Goal: Download file/media

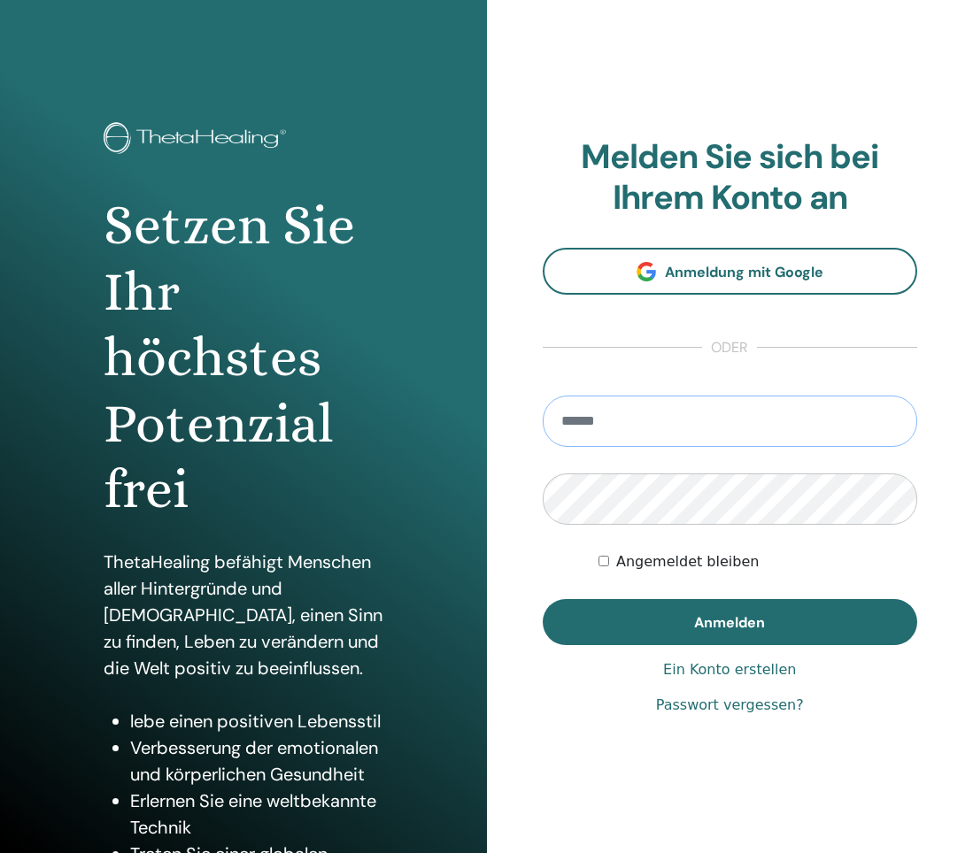
type input "**********"
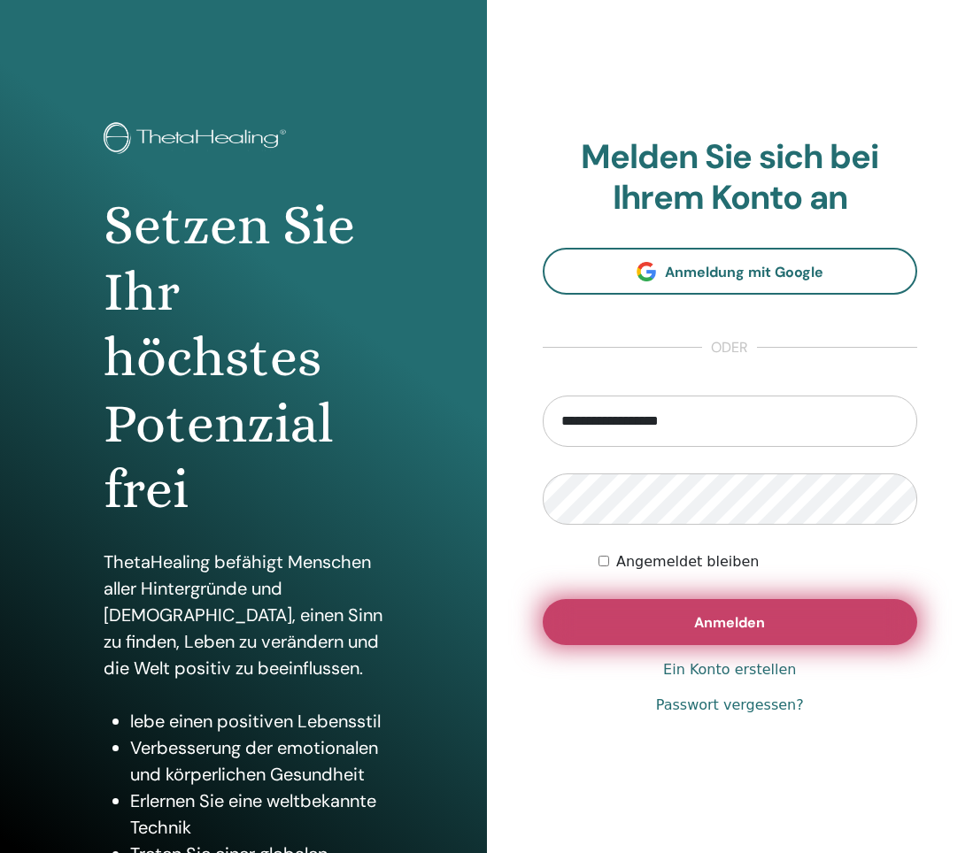
click at [741, 617] on span "Anmelden" at bounding box center [729, 622] width 71 height 19
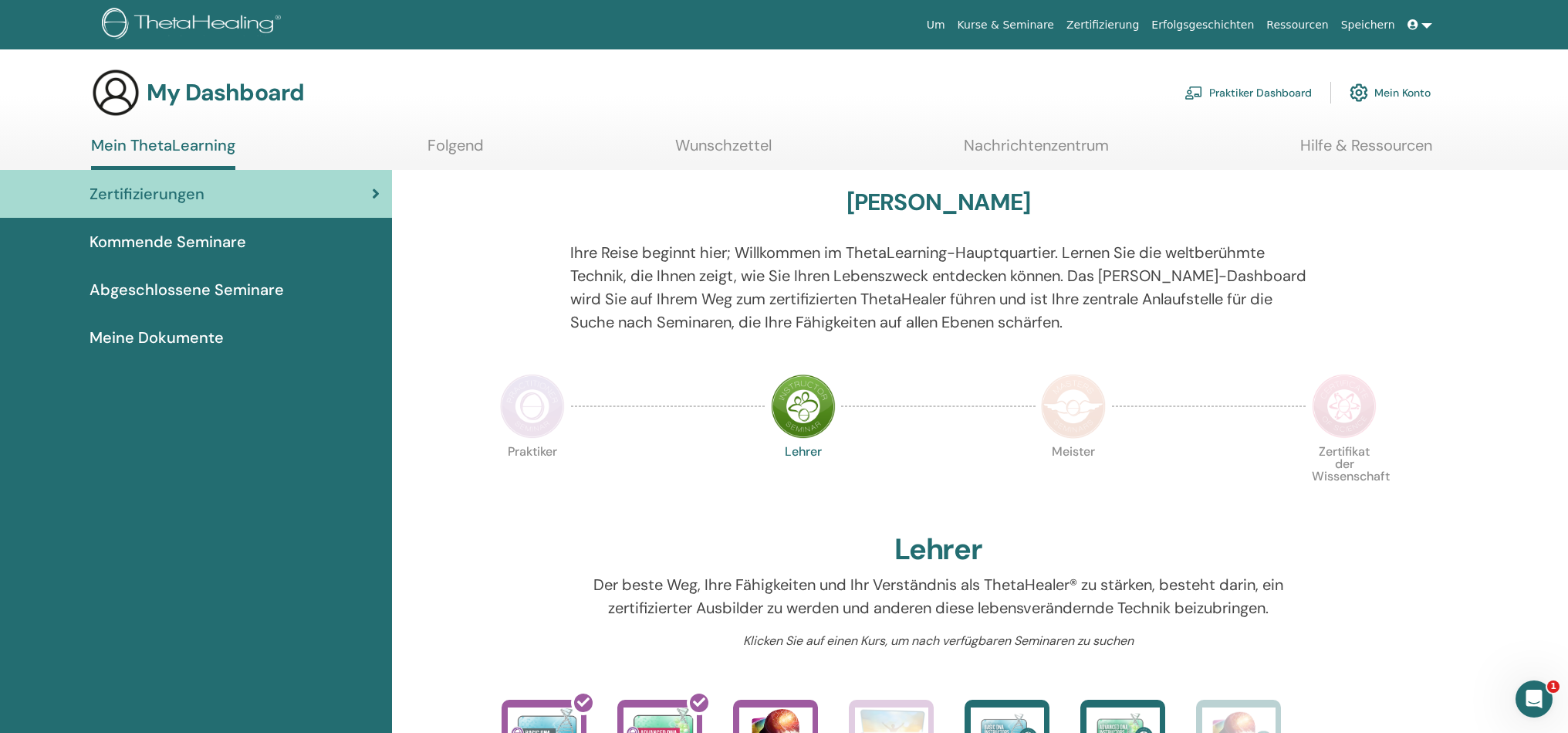
click at [215, 200] on div "Zertifizierungen" at bounding box center [195, 194] width 367 height 24
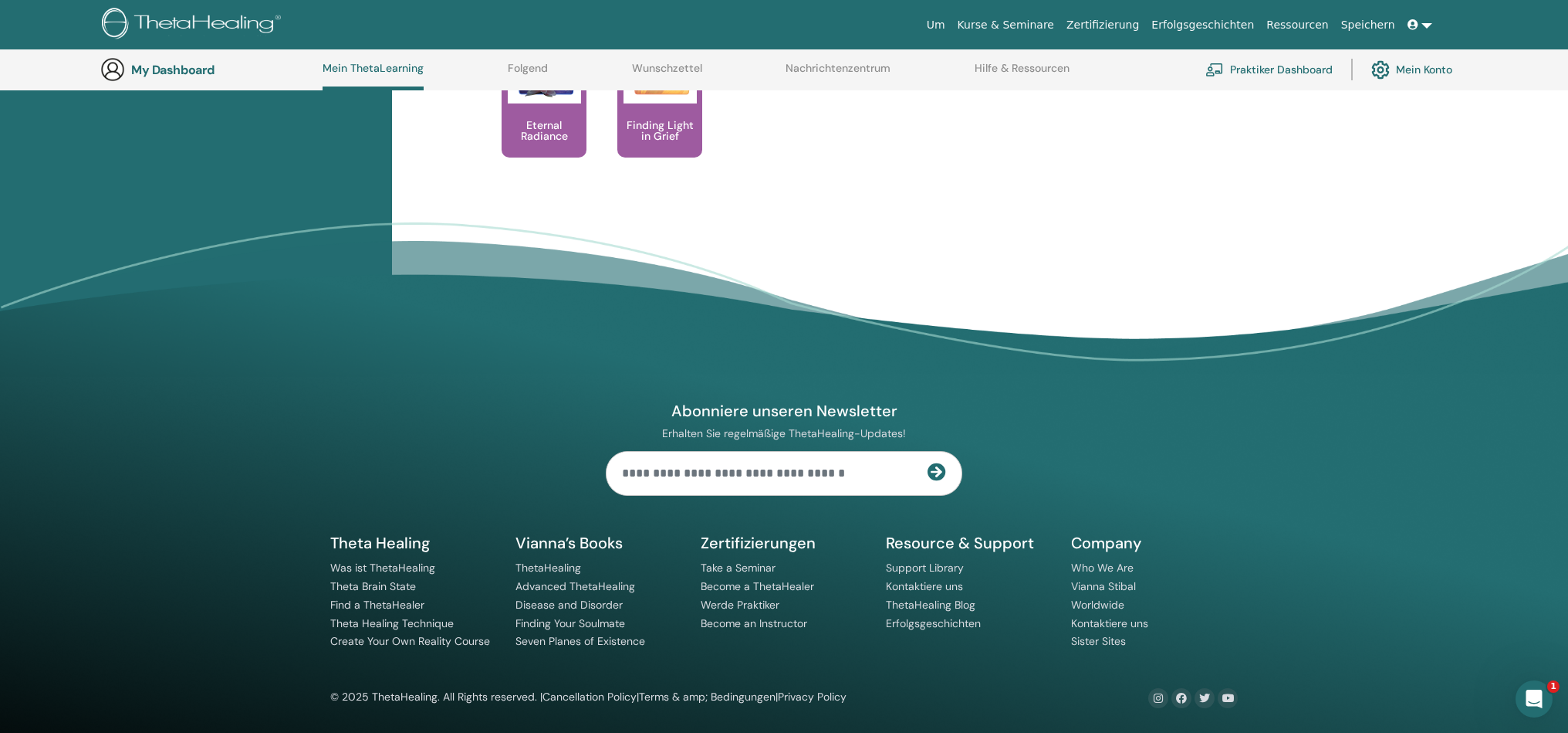
scroll to position [-134, 0]
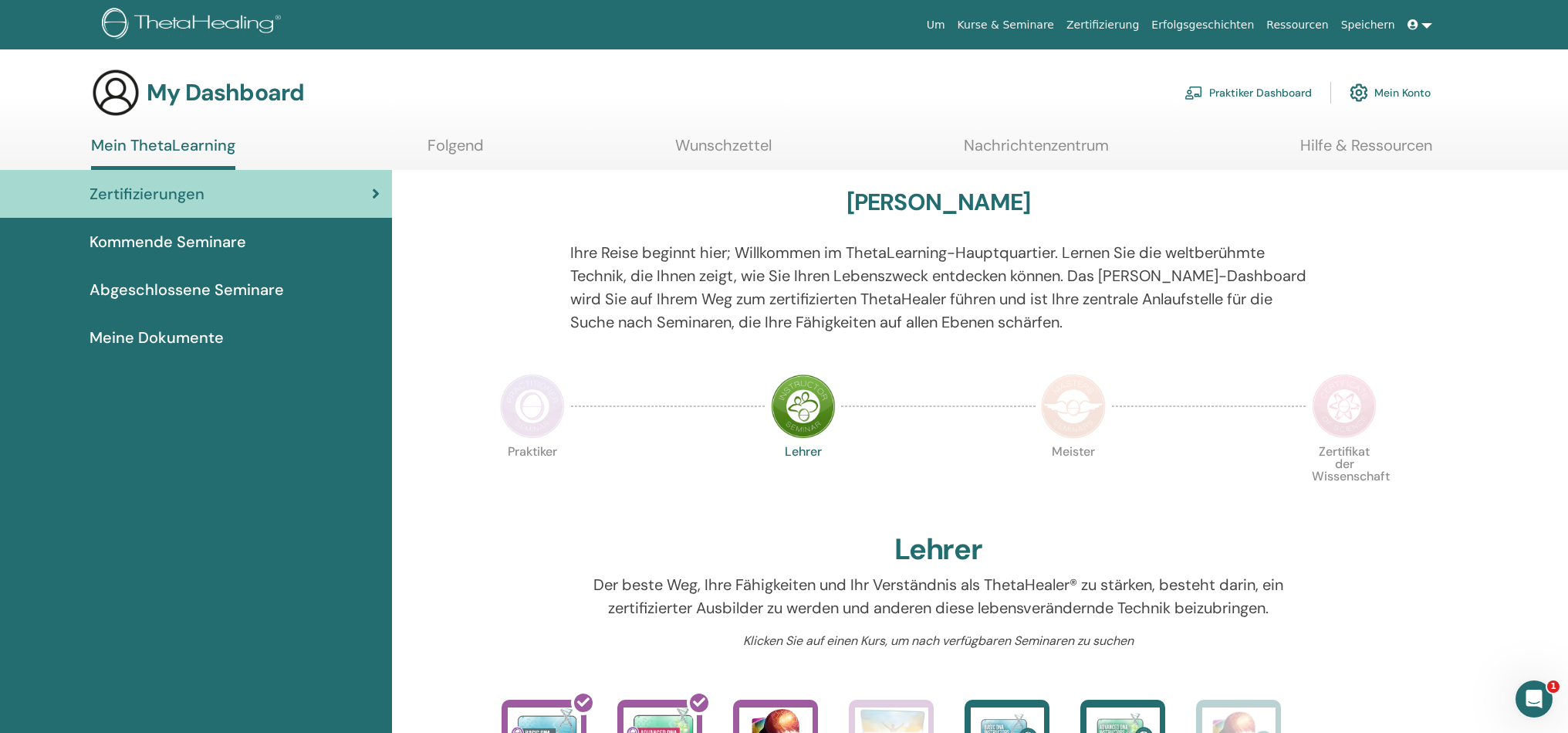
click at [245, 170] on ul "Mein ThetaLearning Folgend Wunschzettel Nachrichtenzentrum Hilfe & Ressourcen" at bounding box center [761, 153] width 1341 height 34
click at [200, 170] on link "Mein ThetaLearning" at bounding box center [162, 153] width 144 height 34
click at [195, 283] on span "Abgeschlossene Seminare" at bounding box center [187, 290] width 194 height 24
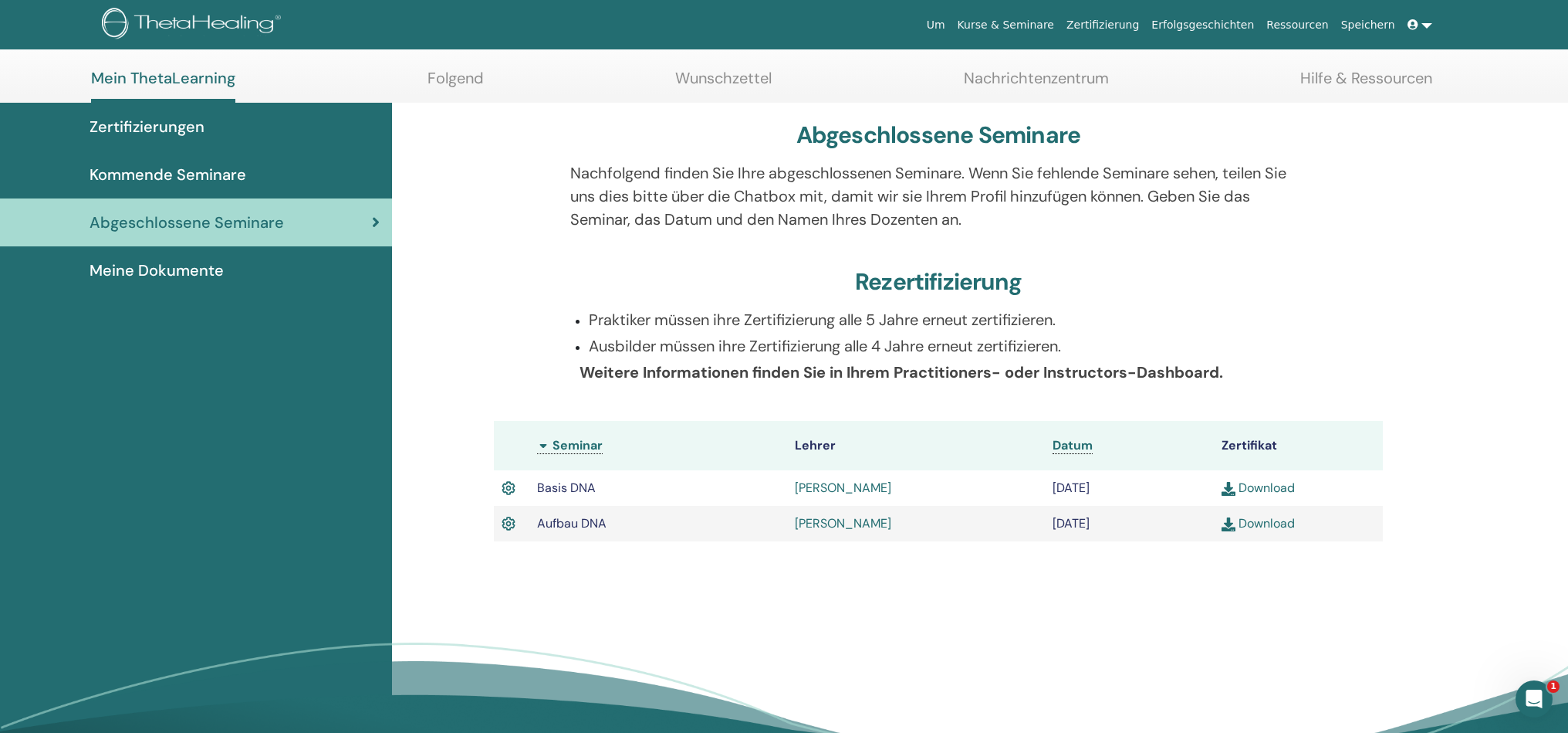
scroll to position [69, 0]
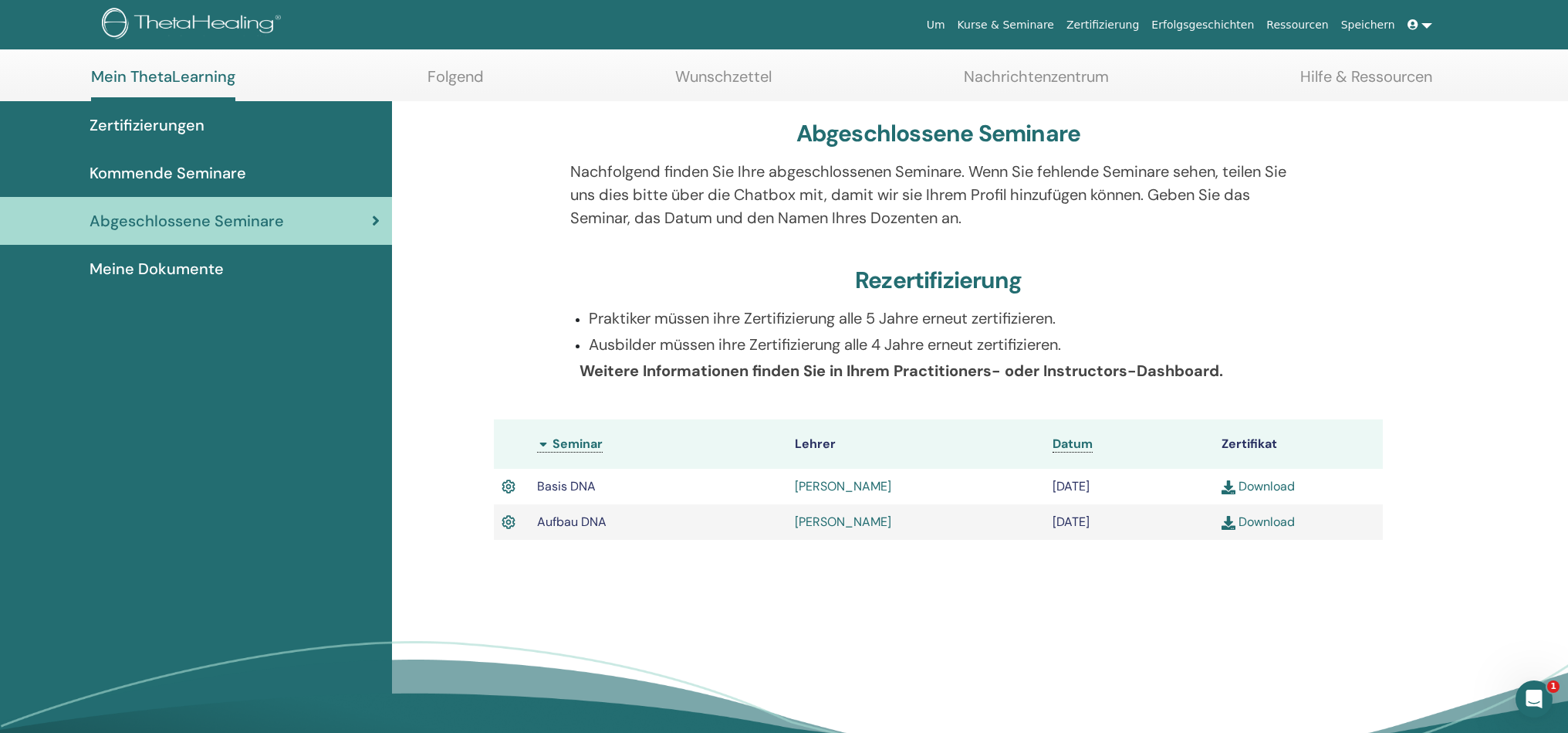
click at [1255, 520] on link "Download" at bounding box center [1258, 521] width 73 height 17
